Goal: Task Accomplishment & Management: Use online tool/utility

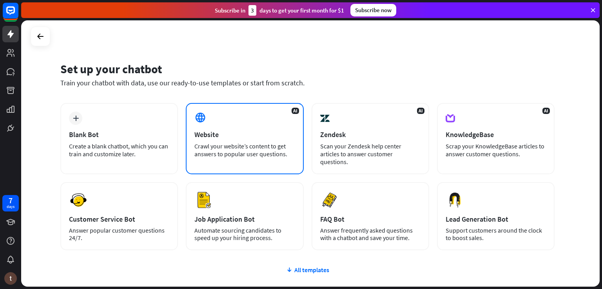
click at [222, 137] on div "Website" at bounding box center [244, 134] width 100 height 9
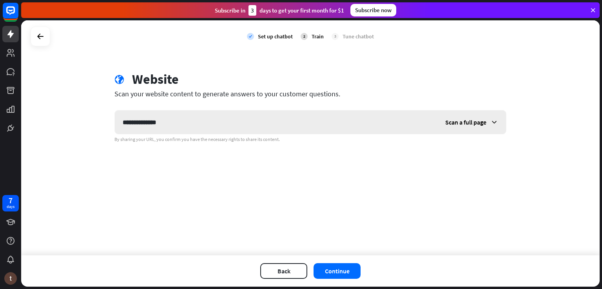
type input "**********"
click at [462, 124] on span "Scan a full page" at bounding box center [465, 122] width 41 height 8
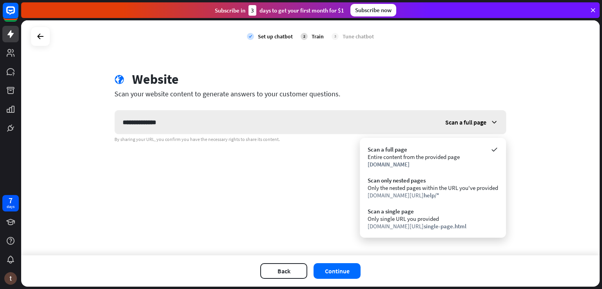
click at [462, 124] on span "Scan a full page" at bounding box center [465, 122] width 41 height 8
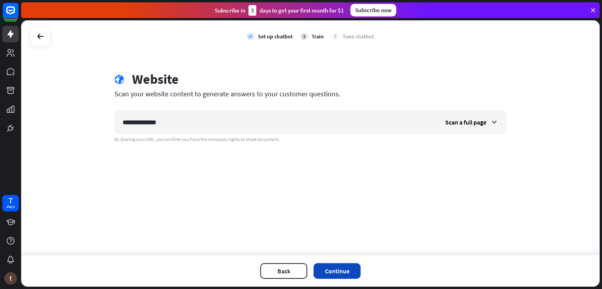
click at [334, 264] on button "Continue" at bounding box center [336, 271] width 47 height 16
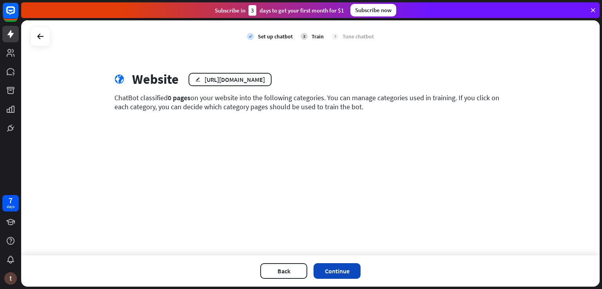
click at [337, 265] on button "Continue" at bounding box center [336, 271] width 47 height 16
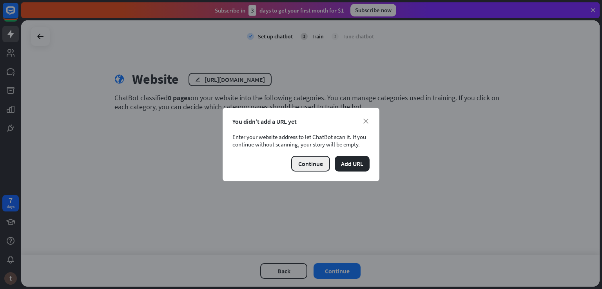
click at [319, 162] on button "Continue" at bounding box center [310, 164] width 39 height 16
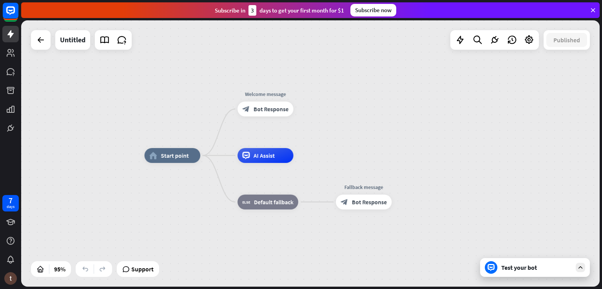
click at [515, 266] on div "Test your bot" at bounding box center [536, 268] width 71 height 8
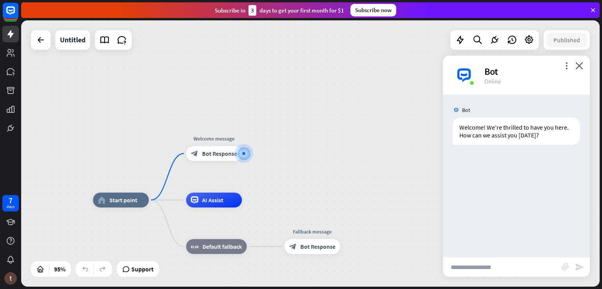
click at [488, 264] on input "text" at bounding box center [502, 267] width 119 height 20
type input "**********"
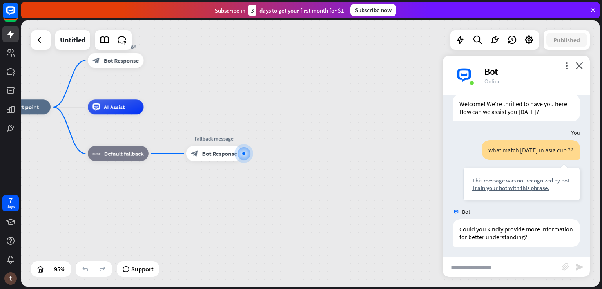
scroll to position [25, 0]
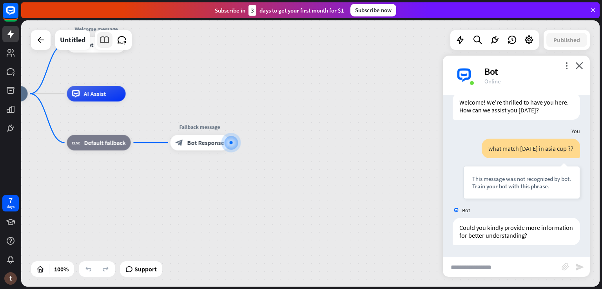
click at [107, 42] on icon at bounding box center [104, 40] width 10 height 10
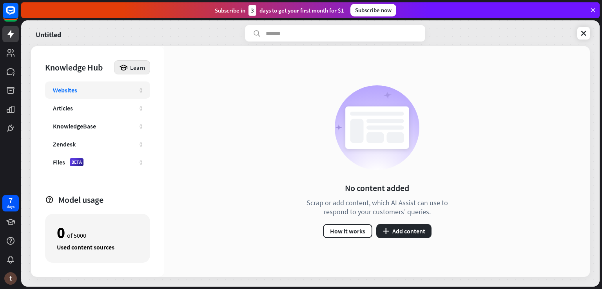
click at [120, 60] on div "Learn" at bounding box center [132, 67] width 36 height 14
click at [8, 38] on icon at bounding box center [10, 33] width 9 height 9
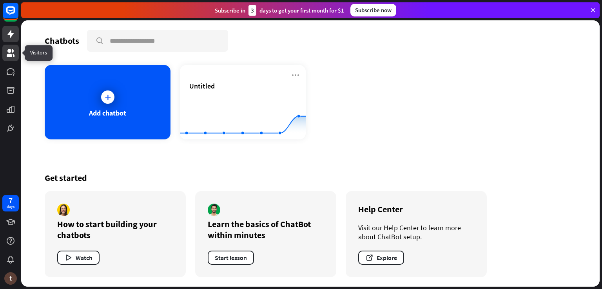
click at [13, 59] on link at bounding box center [10, 53] width 16 height 16
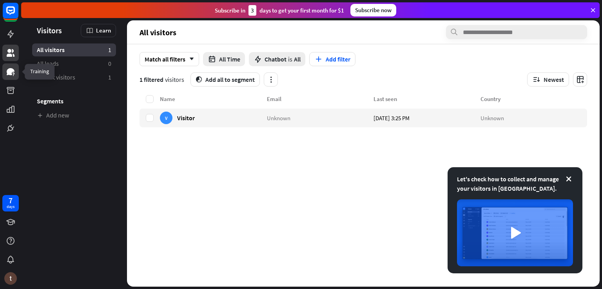
click at [8, 71] on icon at bounding box center [11, 71] width 8 height 7
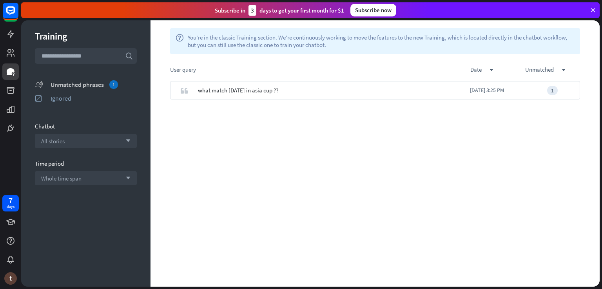
click at [53, 84] on div "Unmatched phrases 1" at bounding box center [94, 84] width 86 height 9
click at [69, 99] on div "Ignored" at bounding box center [94, 98] width 86 height 8
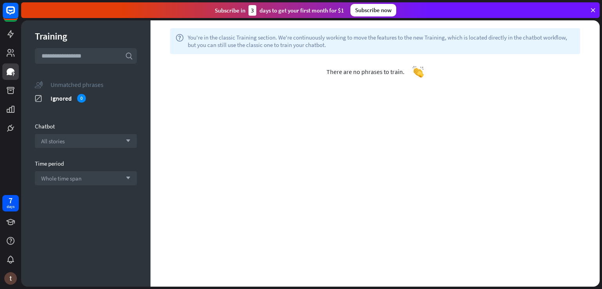
click at [77, 87] on div "Unmatched phrases" at bounding box center [94, 85] width 86 height 8
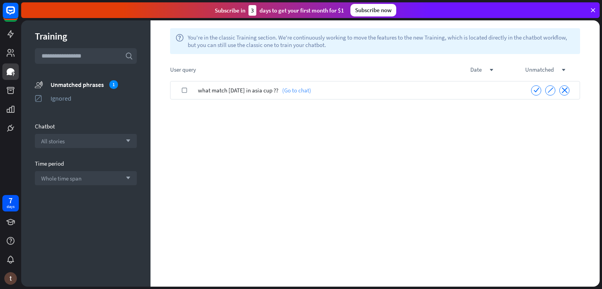
click at [292, 92] on link "(Go to chat)" at bounding box center [294, 90] width 33 height 18
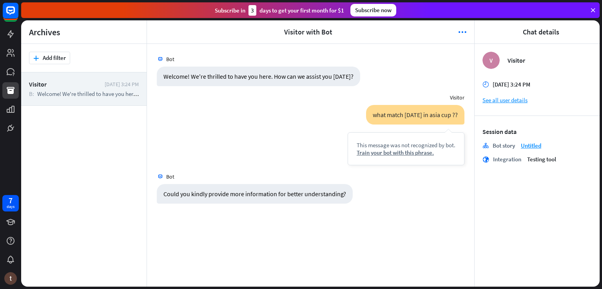
click at [226, 255] on div "Bot Welcome! We're thrilled to have you here. How can we assist you [DATE]? [DA…" at bounding box center [310, 165] width 327 height 243
click at [55, 88] on div "Visitor" at bounding box center [65, 84] width 72 height 8
click at [418, 154] on div "Train your bot with this phrase." at bounding box center [405, 152] width 99 height 7
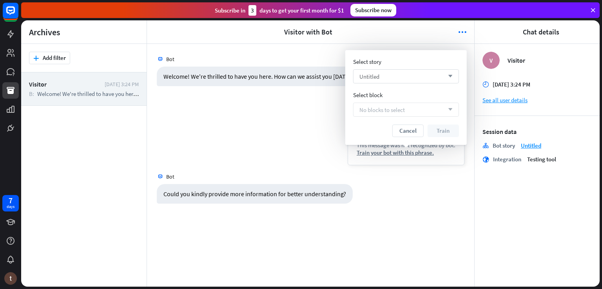
click at [386, 78] on div "Untitled arrow_down" at bounding box center [406, 76] width 106 height 14
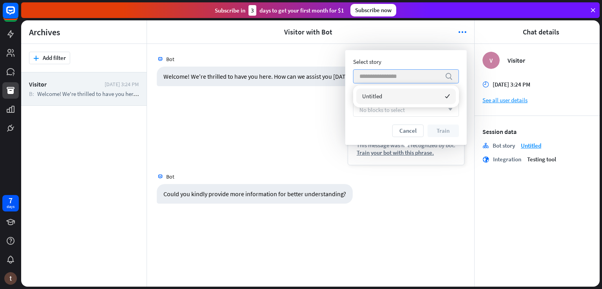
click at [385, 76] on input "search" at bounding box center [399, 76] width 81 height 13
click at [368, 114] on div "No blocks to select arrow_down" at bounding box center [406, 110] width 106 height 14
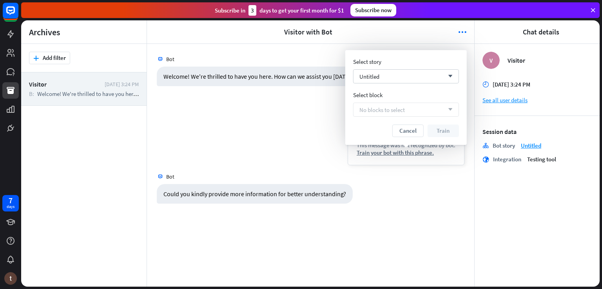
click at [369, 113] on span "No blocks to select" at bounding box center [381, 109] width 45 height 7
click at [404, 112] on span "No blocks to select" at bounding box center [381, 109] width 45 height 7
click at [446, 78] on icon "arrow_down" at bounding box center [448, 76] width 9 height 5
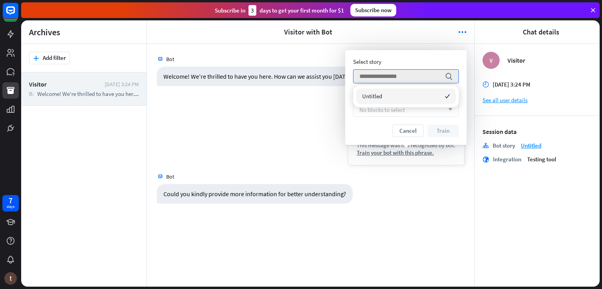
click at [276, 110] on div "what match [DATE] in asia cup ?? This message was not recognized by bot. Train …" at bounding box center [310, 137] width 327 height 64
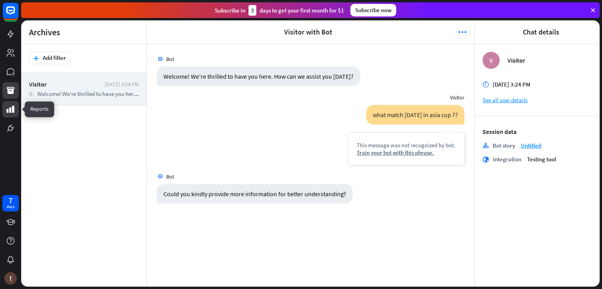
click at [13, 110] on icon at bounding box center [11, 109] width 8 height 7
